Goal: Find specific page/section: Find specific page/section

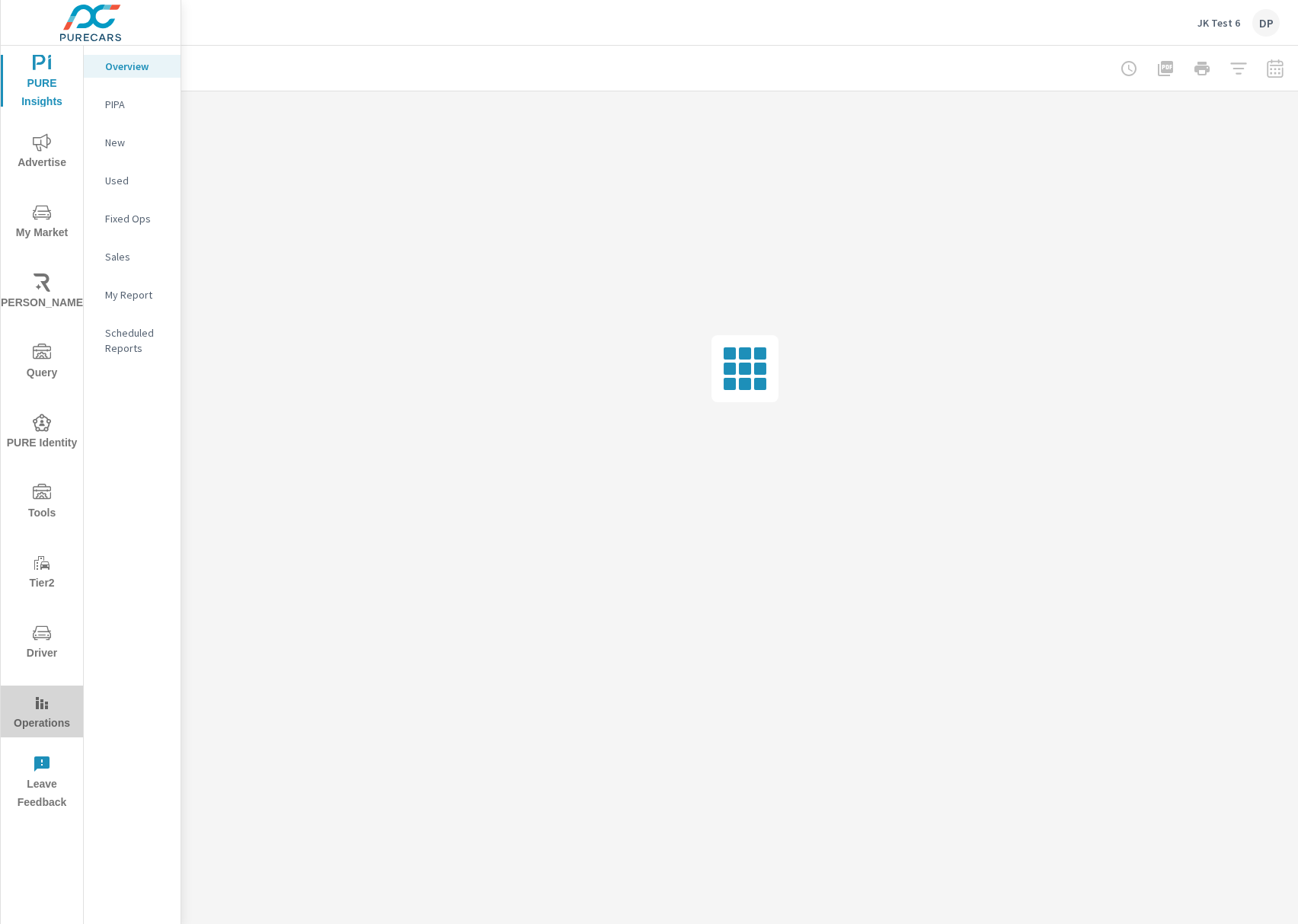
click at [14, 717] on span "Operations" at bounding box center [42, 712] width 74 height 39
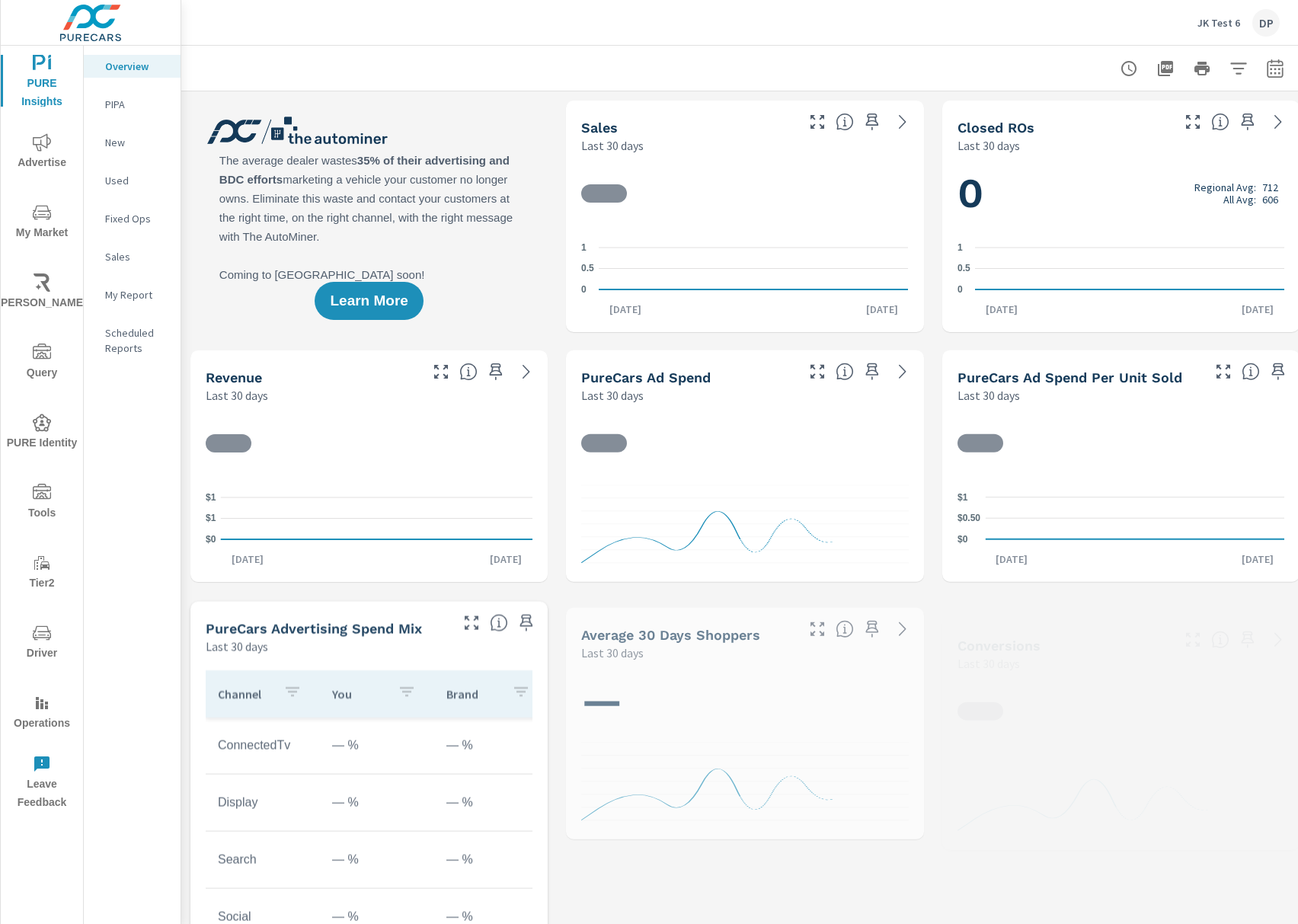
click at [125, 308] on nav "Overview PIPA New Used Fixed Ops Sales My Report Scheduled Reports" at bounding box center [131, 213] width 96 height 335
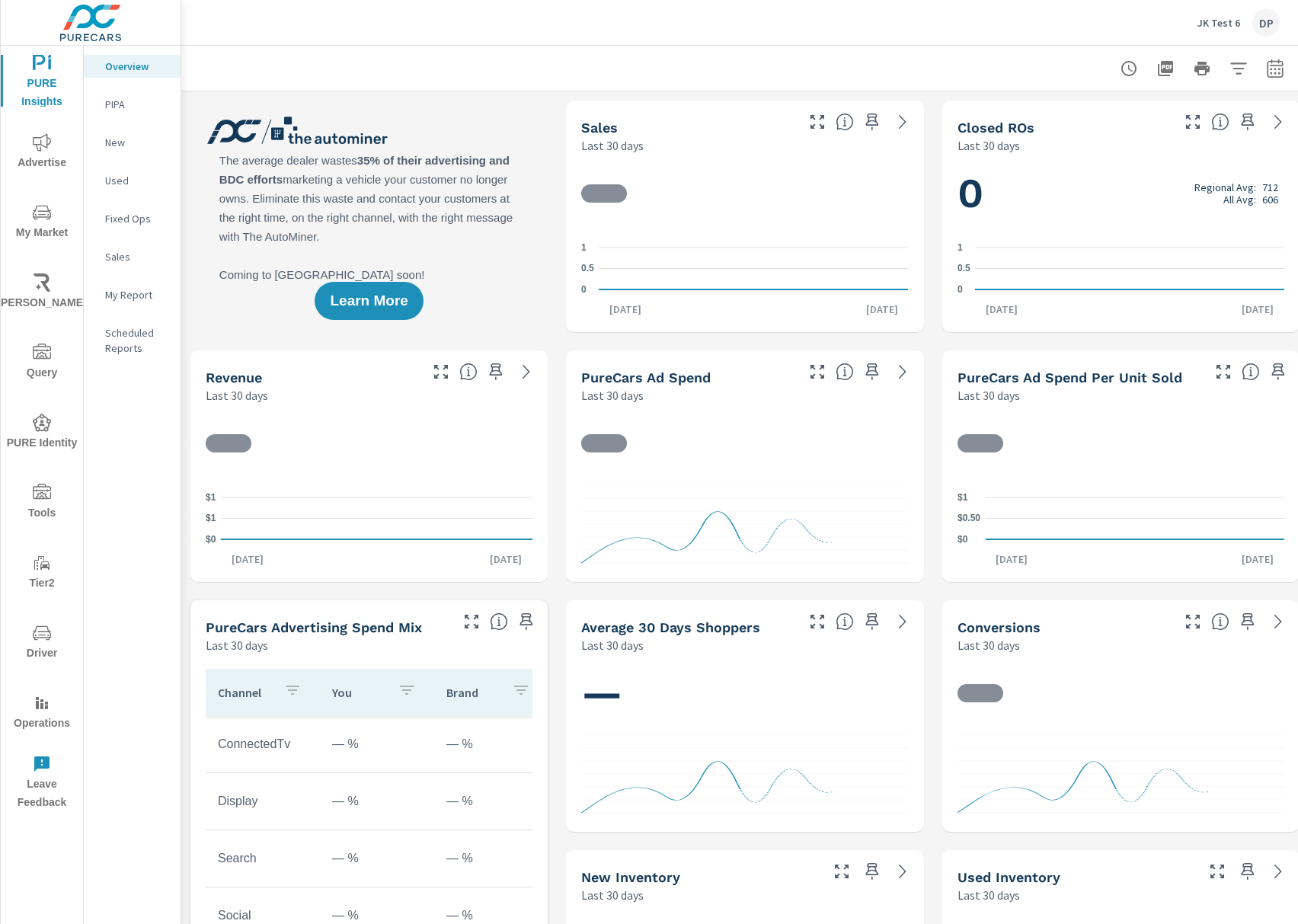
click at [56, 692] on button "Operations" at bounding box center [42, 711] width 82 height 52
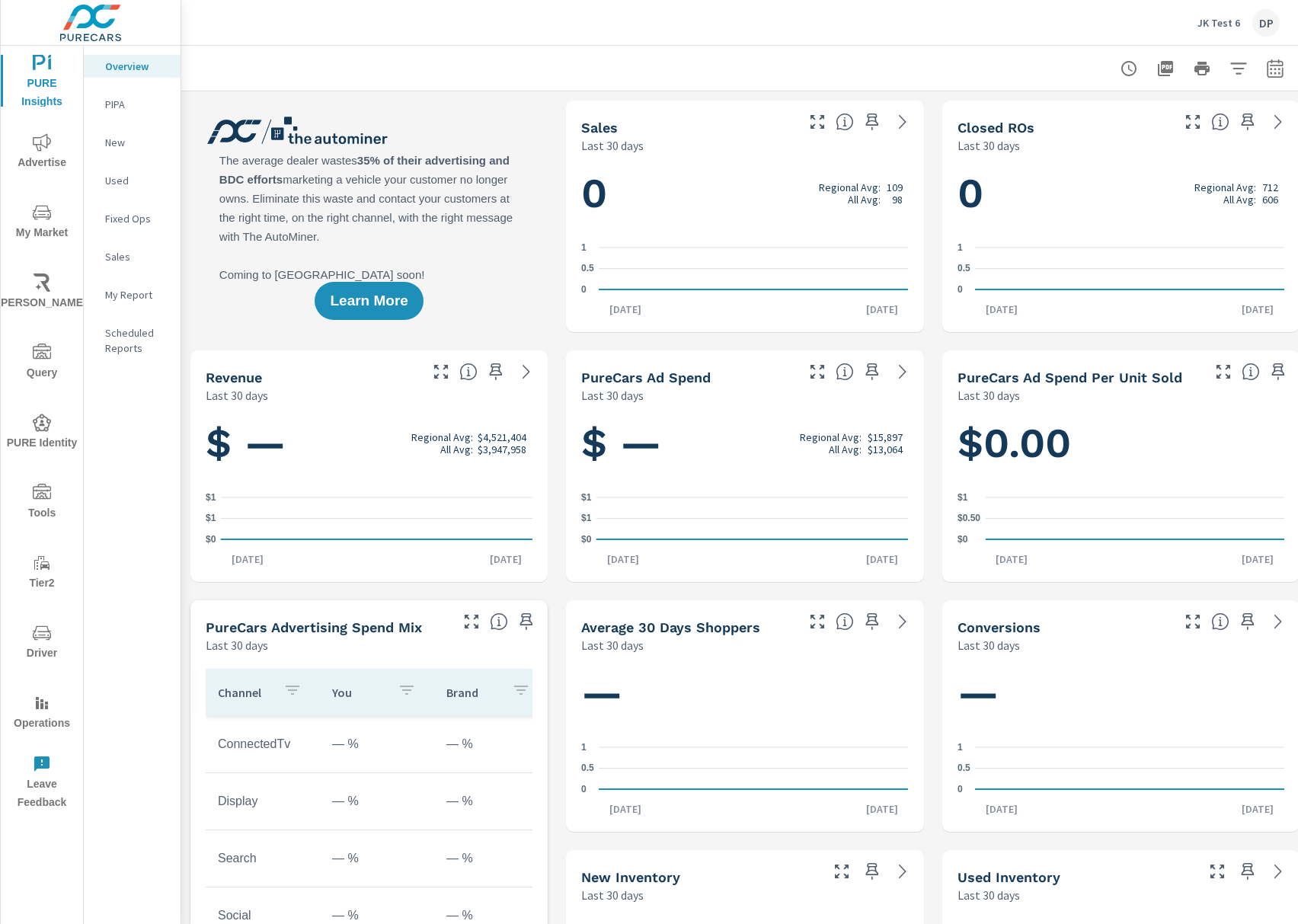
scroll to position [1, 0]
